Goal: Navigation & Orientation: Find specific page/section

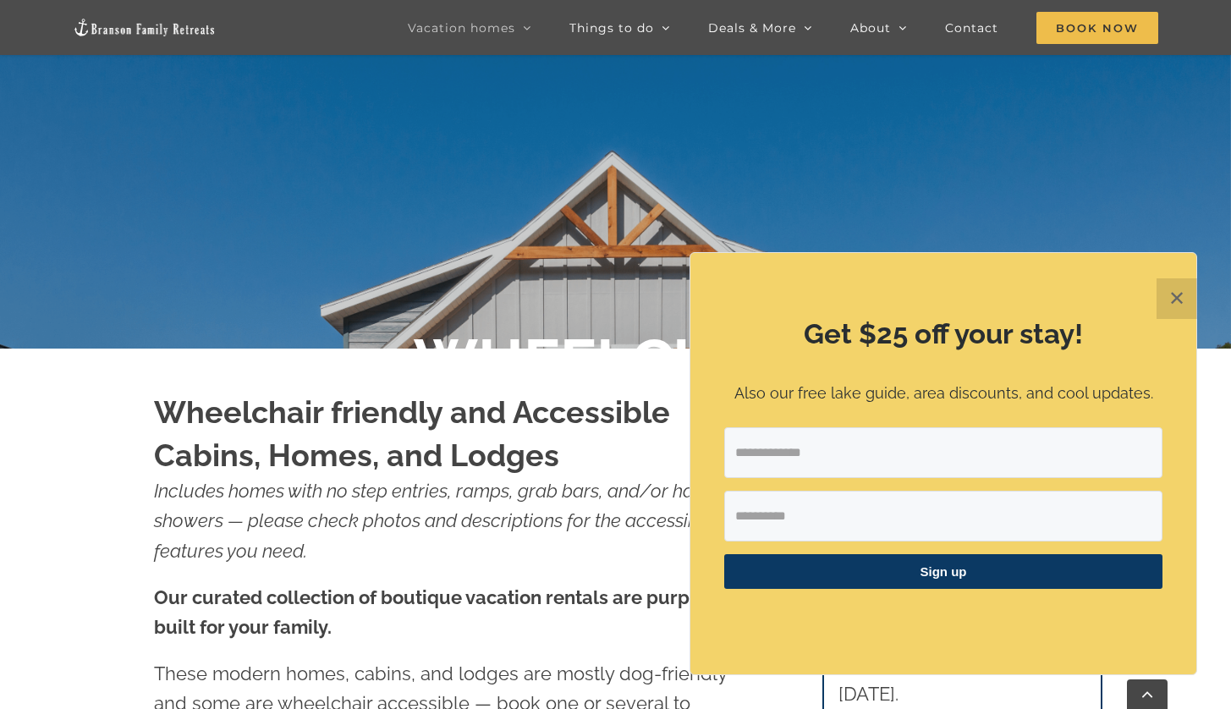
scroll to position [1249, 0]
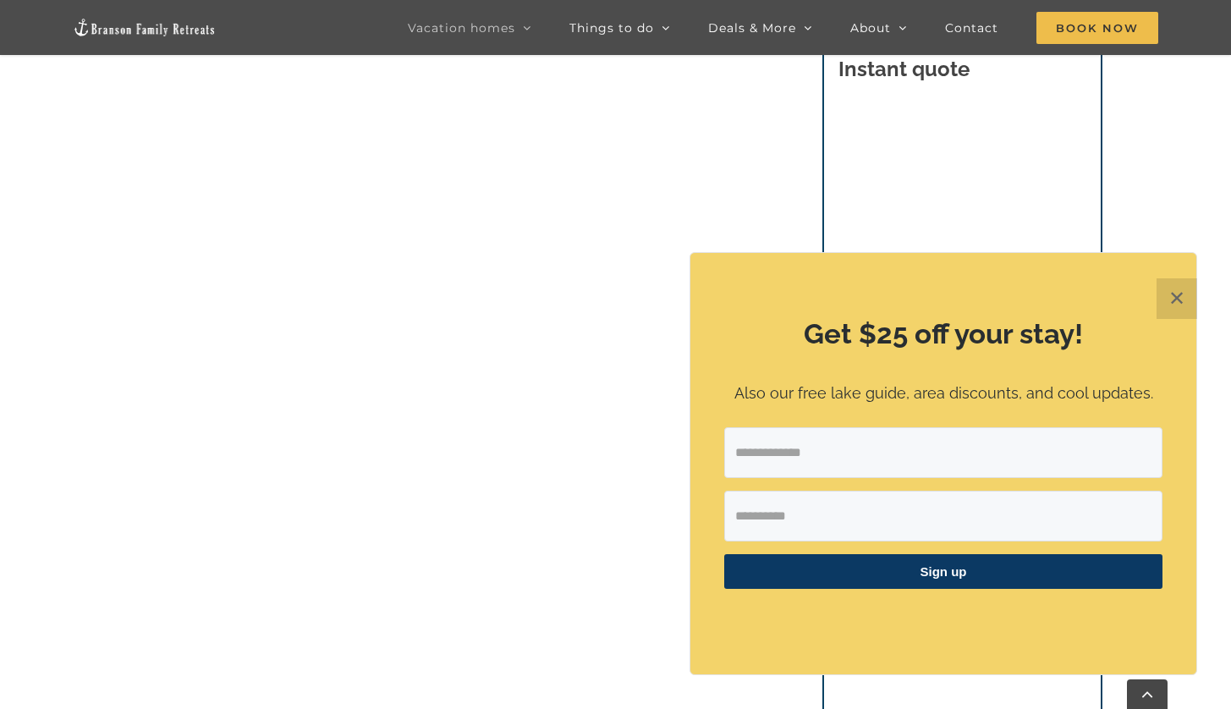
click at [1162, 305] on button "✕" at bounding box center [1177, 298] width 41 height 41
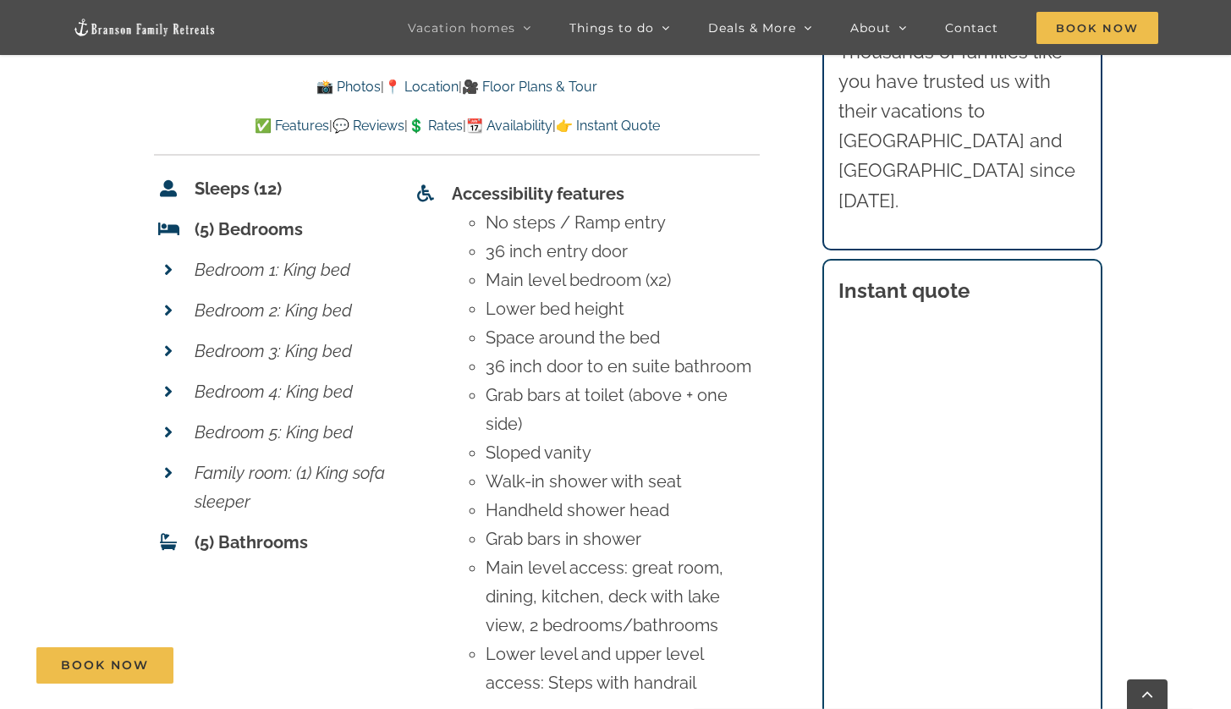
scroll to position [7230, 0]
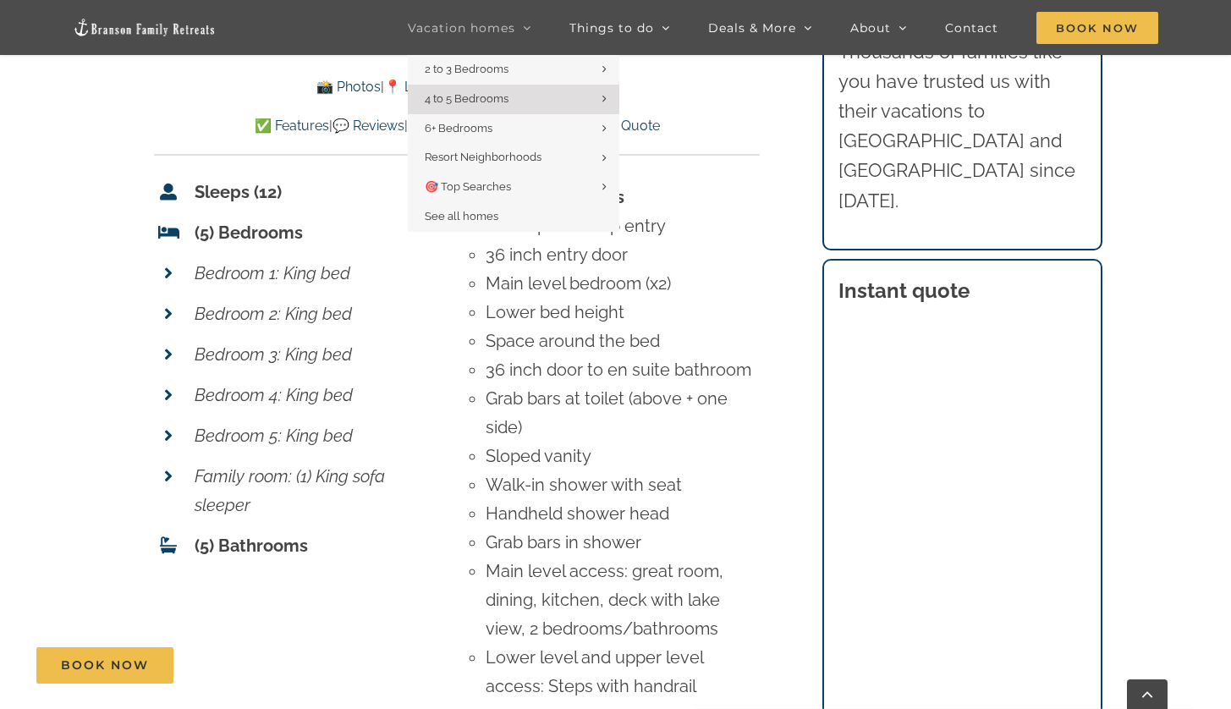
click at [475, 31] on span "Vacation homes" at bounding box center [461, 28] width 107 height 12
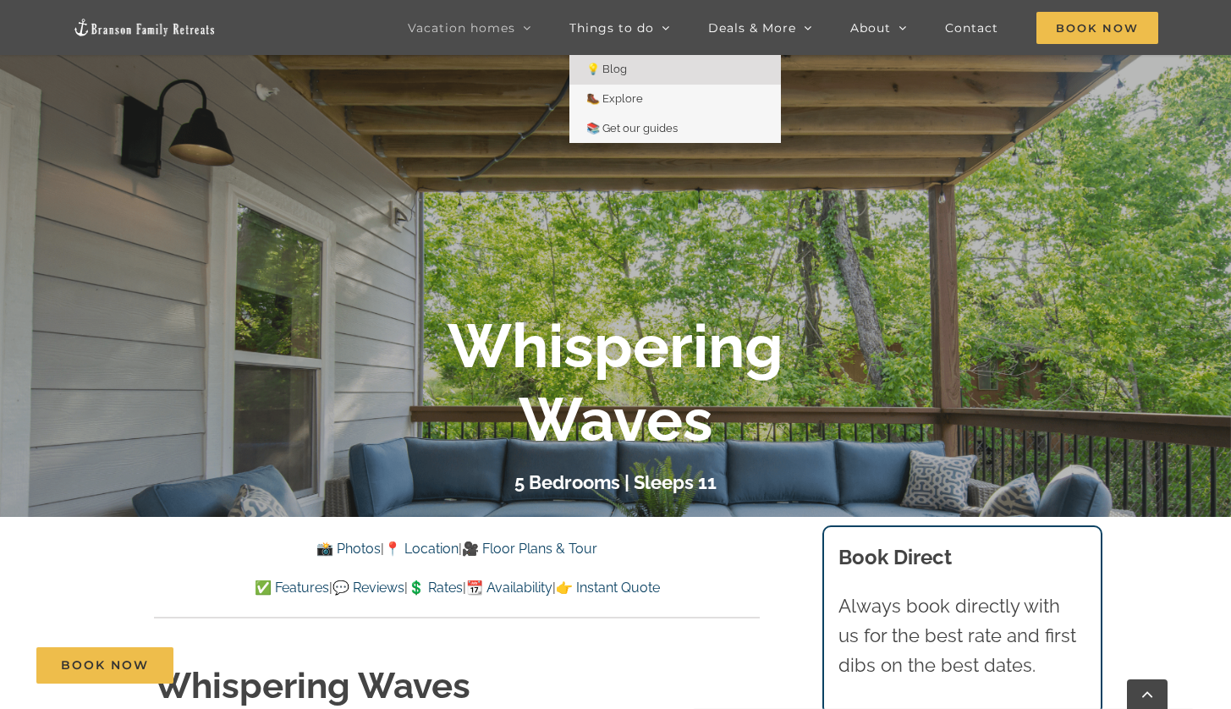
click at [631, 76] on link "💡 Blog" at bounding box center [675, 70] width 212 height 30
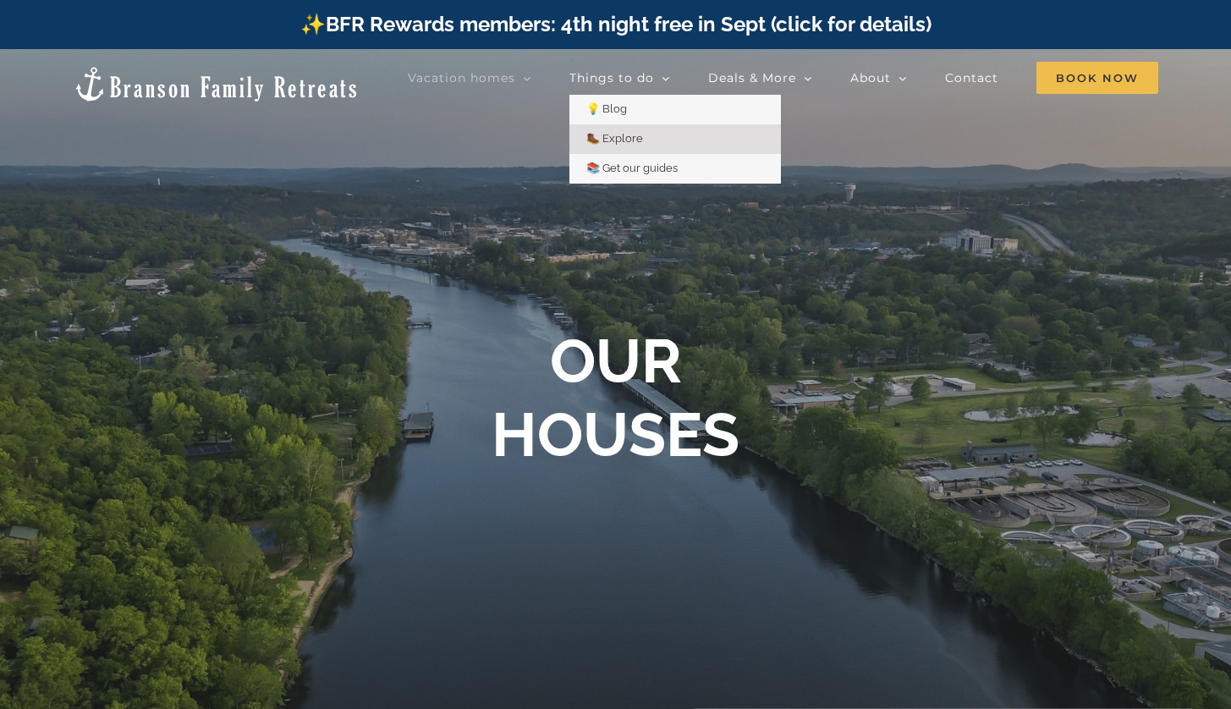
click at [615, 140] on span "🥾 Explore" at bounding box center [614, 138] width 57 height 13
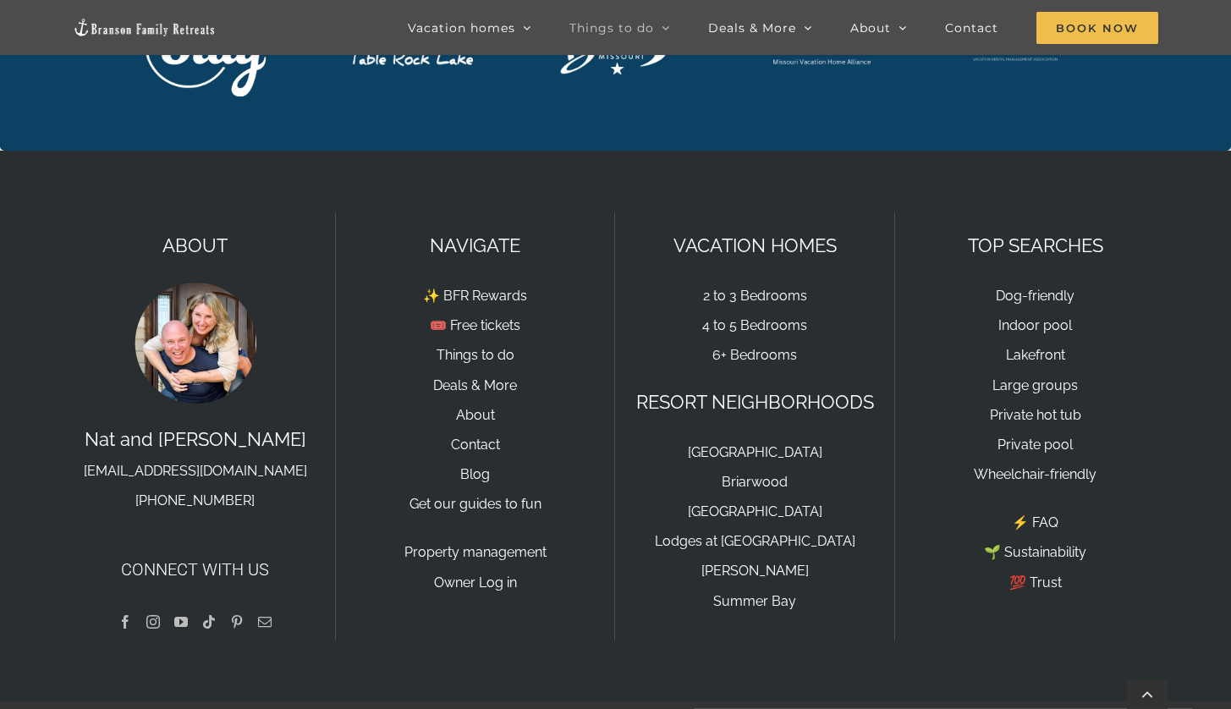
scroll to position [4576, 0]
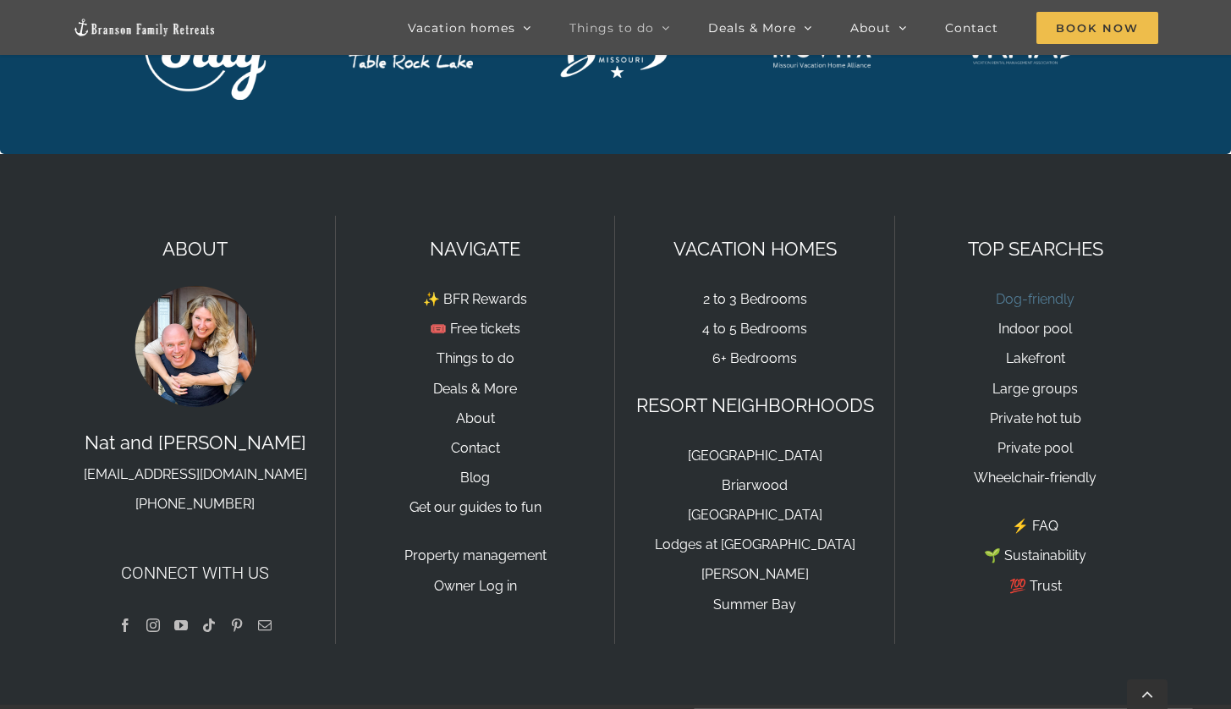
click at [1021, 291] on link "Dog-friendly" at bounding box center [1035, 299] width 79 height 16
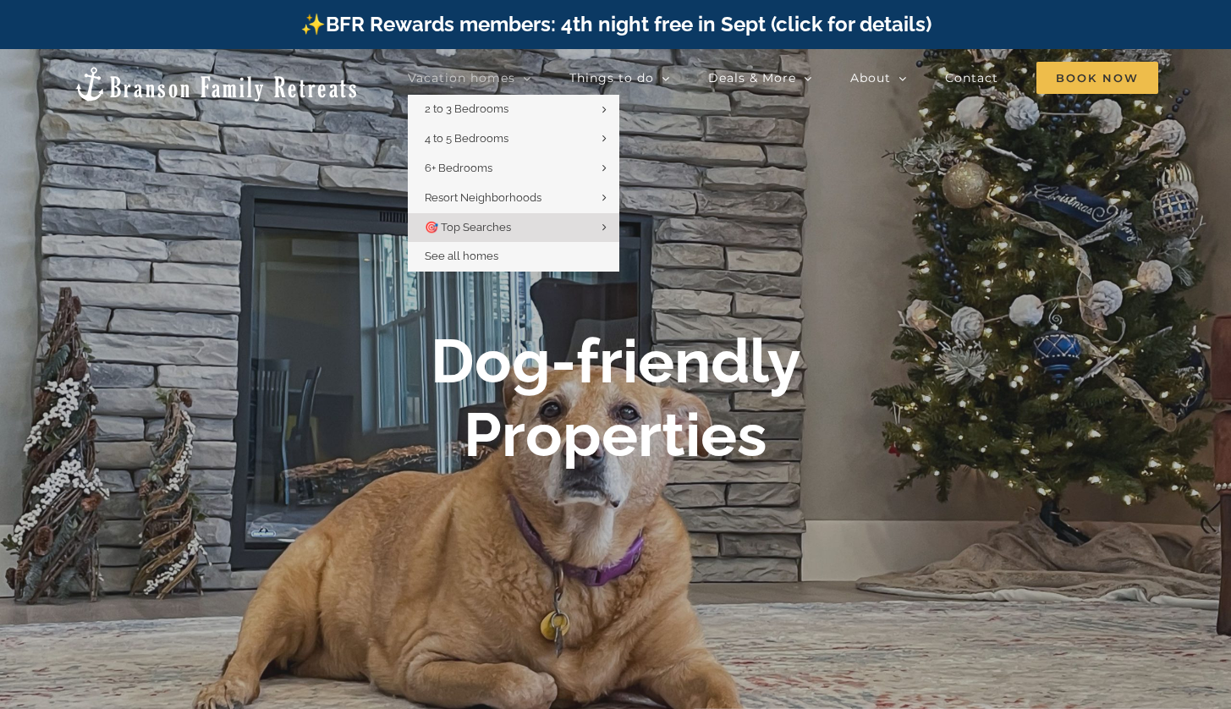
click at [439, 74] on span "Vacation homes" at bounding box center [461, 78] width 107 height 12
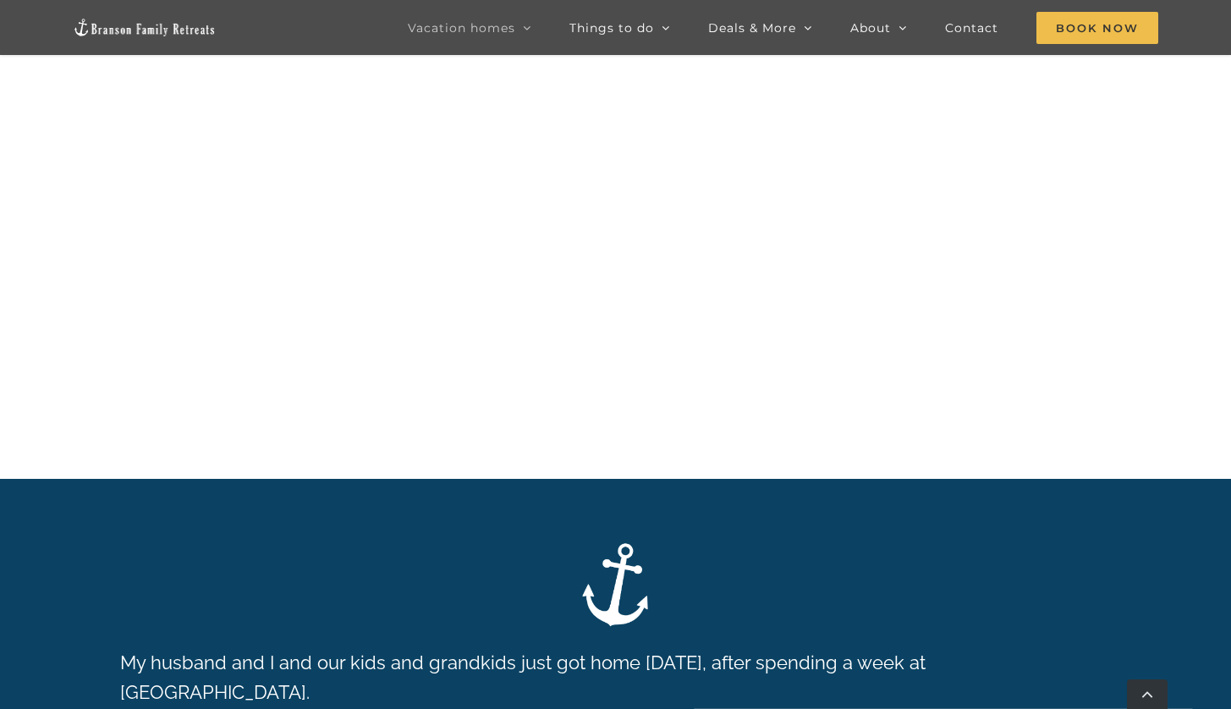
scroll to position [2977, 0]
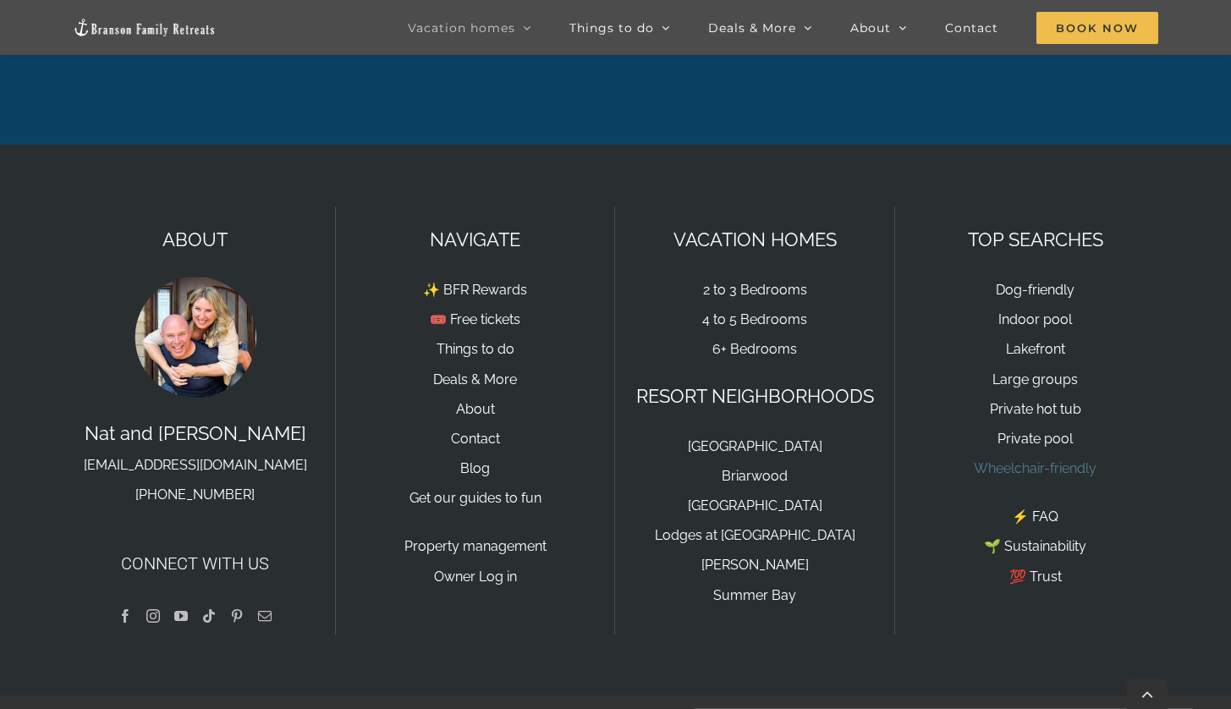
click at [1030, 460] on link "Wheelchair-friendly" at bounding box center [1035, 468] width 123 height 16
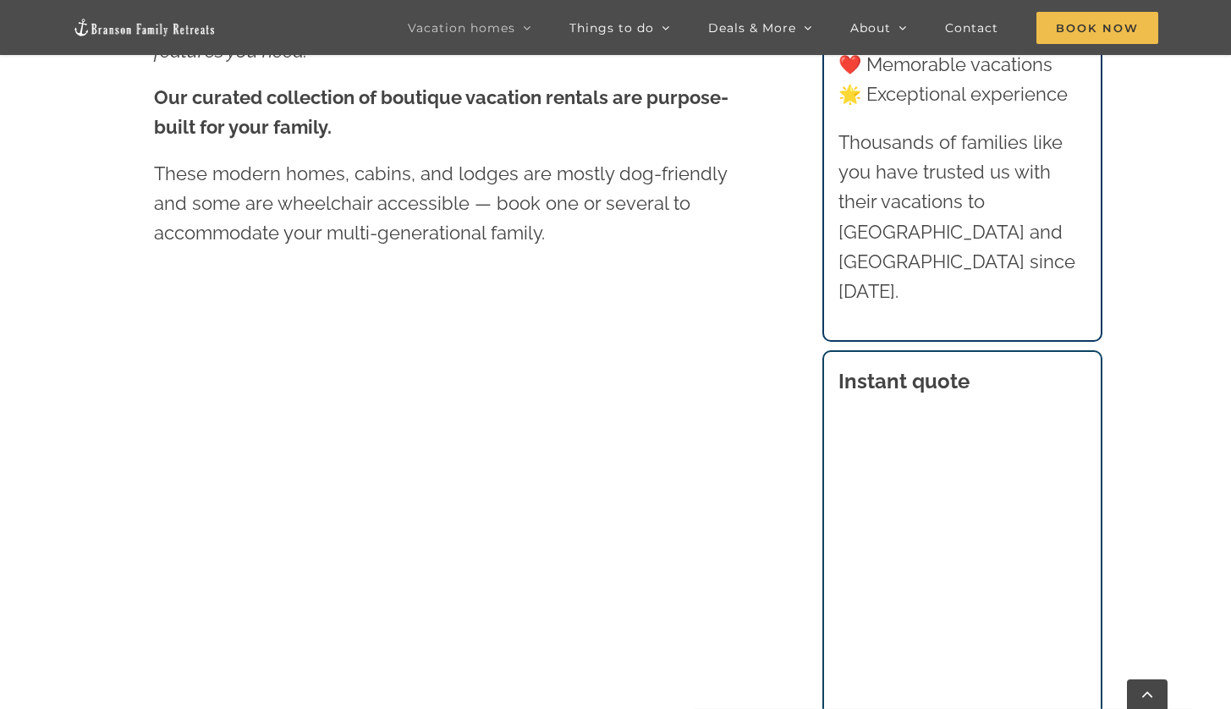
scroll to position [932, 0]
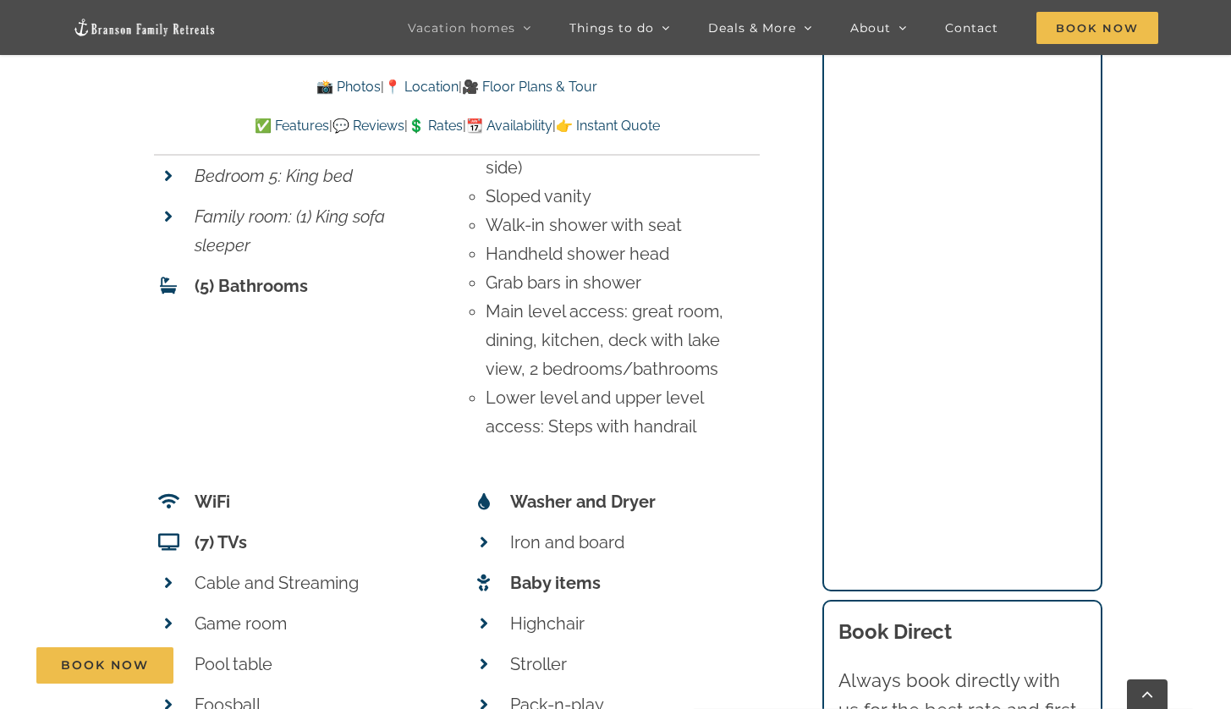
scroll to position [7473, 0]
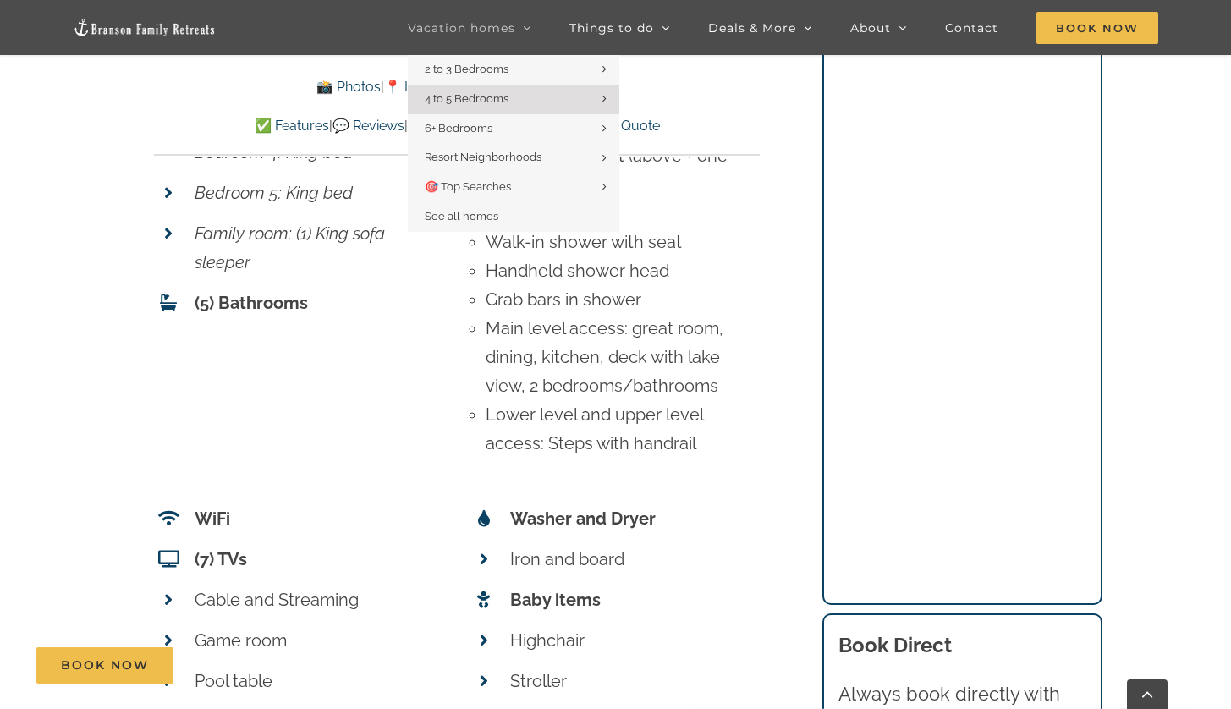
click at [424, 25] on span "Vacation homes" at bounding box center [461, 28] width 107 height 12
